Goal: Task Accomplishment & Management: Use online tool/utility

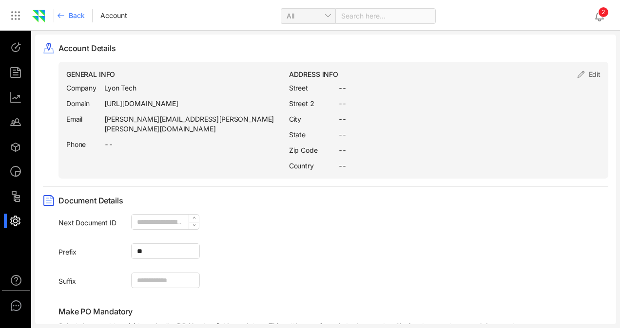
drag, startPoint x: 15, startPoint y: 138, endPoint x: 15, endPoint y: 144, distance: 5.4
click at [15, 144] on ul at bounding box center [16, 135] width 32 height 208
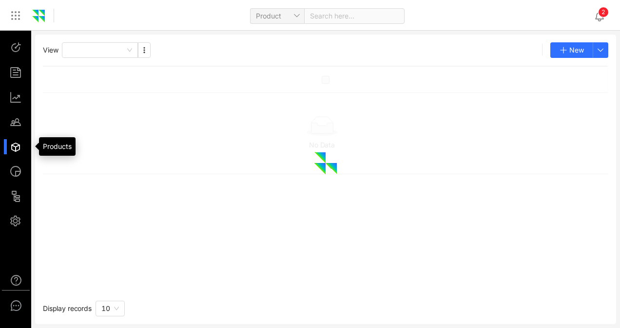
click at [15, 144] on div at bounding box center [20, 146] width 21 height 15
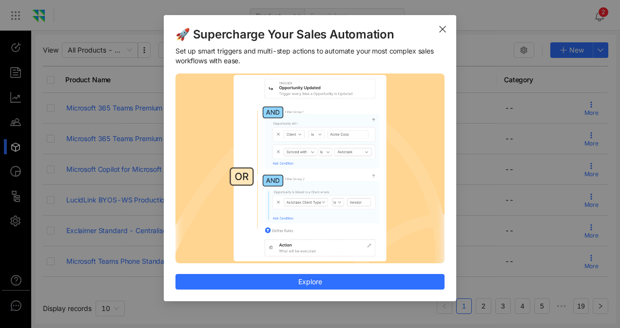
click at [445, 30] on icon "Close" at bounding box center [442, 29] width 8 height 8
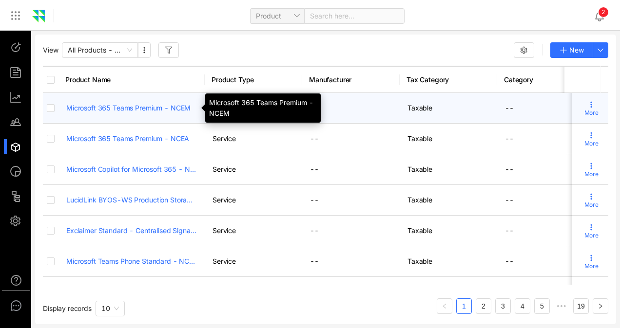
click at [123, 112] on link "Microsoft 365 Teams Premium - NCEM" at bounding box center [131, 108] width 131 height 10
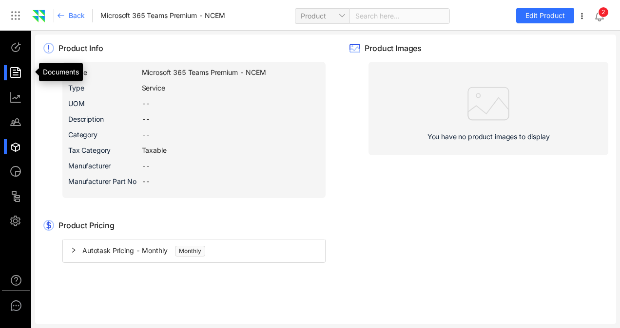
click at [13, 72] on div at bounding box center [20, 72] width 21 height 15
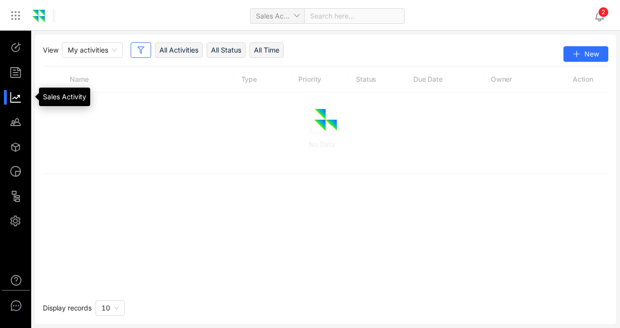
click at [16, 93] on div at bounding box center [20, 97] width 21 height 15
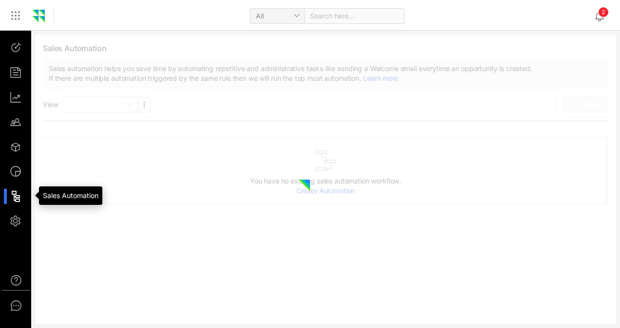
click at [19, 196] on div at bounding box center [20, 196] width 21 height 15
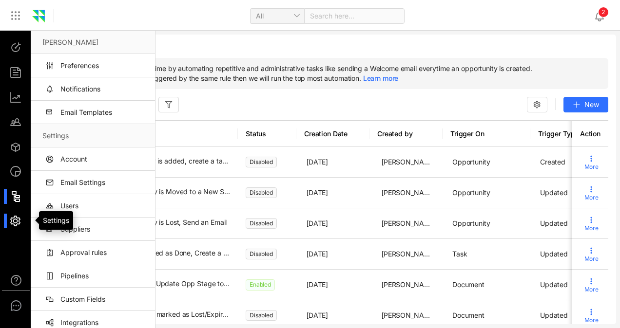
click at [16, 224] on div at bounding box center [20, 221] width 21 height 15
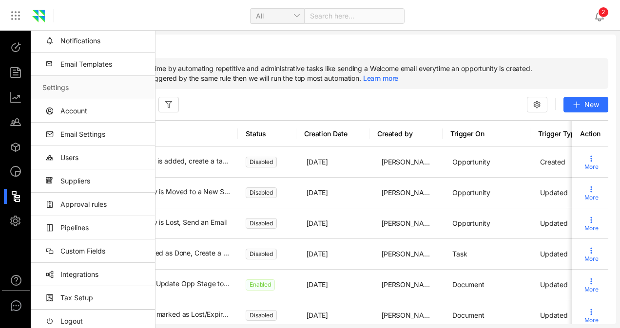
scroll to position [53, 0]
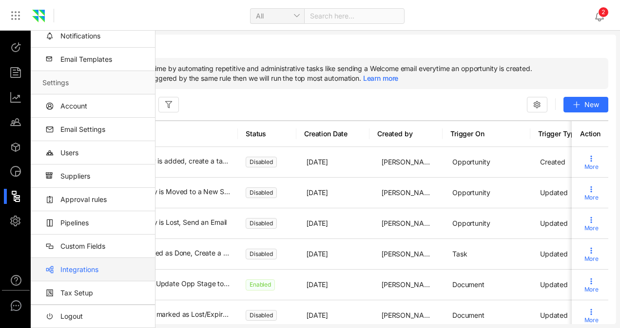
click at [92, 268] on link "Integrations" at bounding box center [94, 269] width 105 height 23
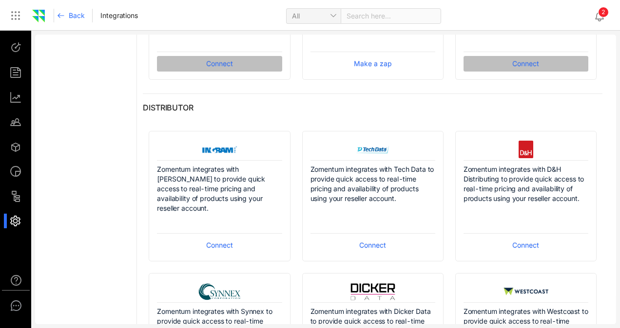
scroll to position [857, 0]
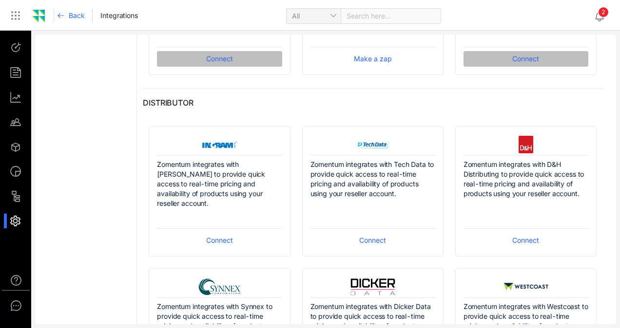
click at [207, 238] on span "Connect" at bounding box center [219, 240] width 27 height 11
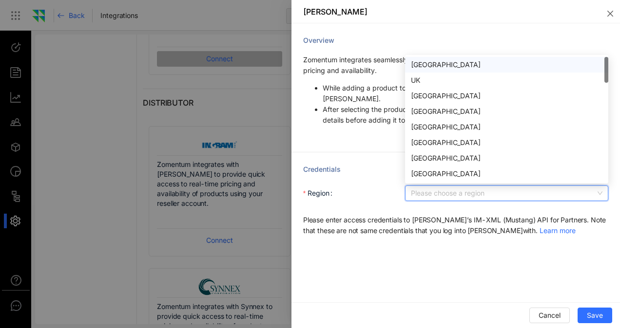
click at [426, 199] on input "Region" at bounding box center [503, 193] width 185 height 15
click at [418, 77] on div "UK" at bounding box center [506, 80] width 191 height 11
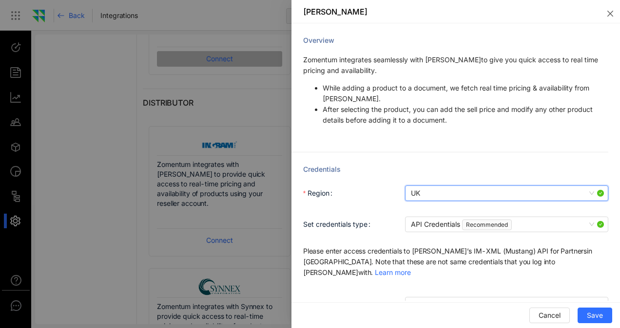
click at [367, 252] on span "Please enter access credentials to [PERSON_NAME] ’s IM-XML (Mustang) API for Pa…" at bounding box center [448, 262] width 291 height 30
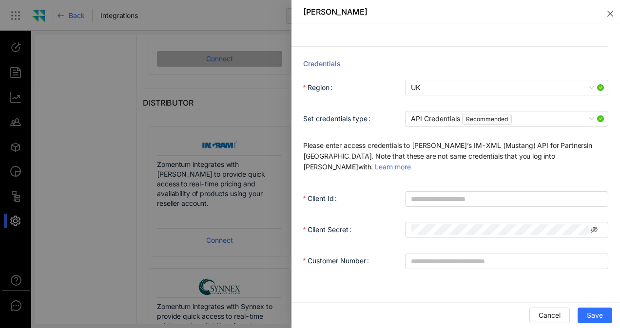
scroll to position [108, 0]
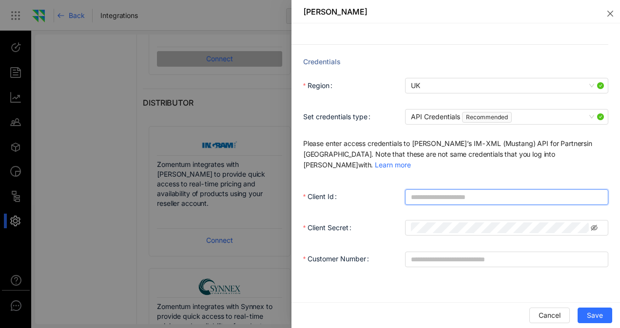
click at [432, 191] on input "Client Id" at bounding box center [506, 198] width 203 height 16
paste input "**********"
type input "**********"
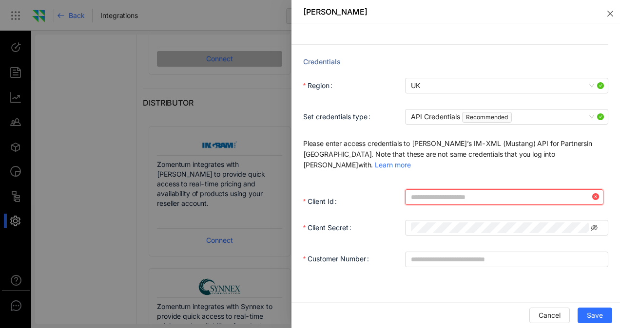
scroll to position [0, 0]
paste input "**********"
type input "**********"
click at [94, 251] on div at bounding box center [310, 164] width 620 height 328
click at [606, 11] on icon "close" at bounding box center [610, 14] width 8 height 8
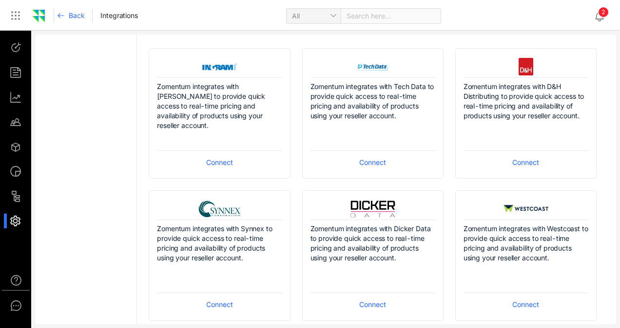
scroll to position [955, 0]
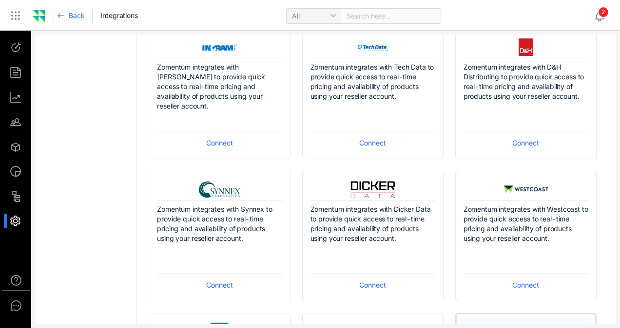
click at [504, 260] on div "Zomentum integrates with Westcoast to provide quick access to real-time pricing…" at bounding box center [525, 237] width 125 height 73
click at [512, 285] on span "Connect" at bounding box center [525, 285] width 27 height 11
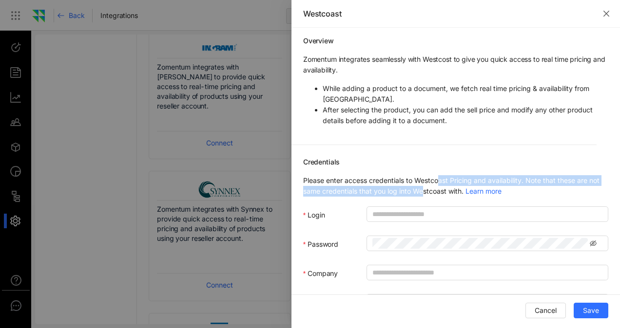
drag, startPoint x: 438, startPoint y: 184, endPoint x: 423, endPoint y: 190, distance: 16.1
click at [423, 190] on div "Please enter access credentials to Westcoast Pricing and availability. Note tha…" at bounding box center [455, 185] width 305 height 21
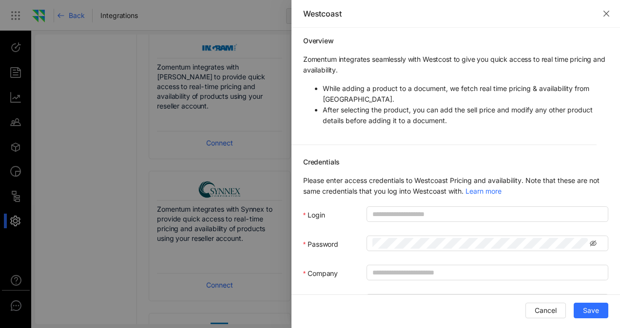
click at [480, 190] on link "Learn more" at bounding box center [483, 191] width 36 height 8
